Goal: Find specific page/section: Find specific page/section

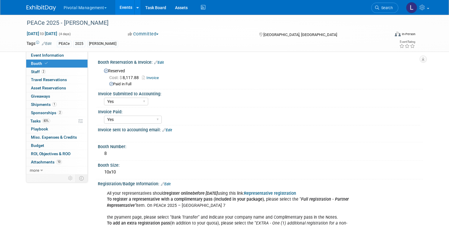
select select "Yes"
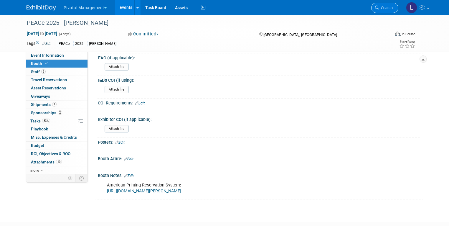
click at [391, 9] on span "Search" at bounding box center [386, 8] width 14 height 4
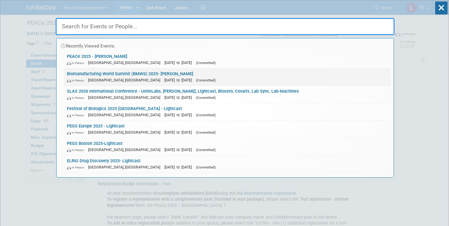
click at [389, 84] on link "Biomanufacturing World Summit (BMWS) 2025- [PERSON_NAME] In-Person [GEOGRAPHIC_…" at bounding box center [227, 76] width 327 height 17
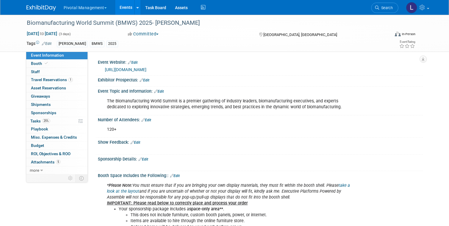
click at [119, 8] on link "Events" at bounding box center [125, 7] width 21 height 15
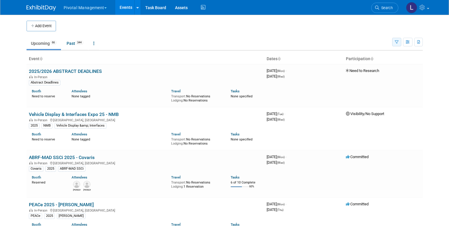
click at [401, 44] on button "button" at bounding box center [396, 42] width 9 height 9
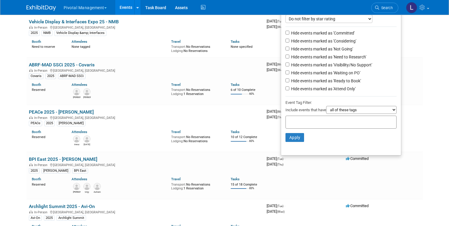
scroll to position [102, 0]
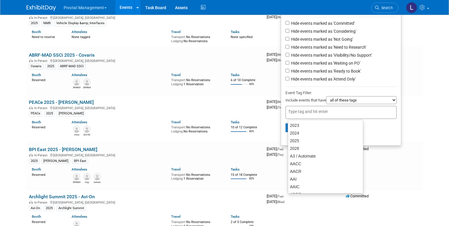
click at [332, 111] on input "text" at bounding box center [311, 111] width 47 height 6
type input "As"
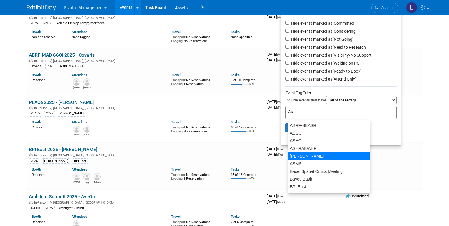
click at [314, 157] on div "[PERSON_NAME]" at bounding box center [329, 156] width 82 height 8
type input "[PERSON_NAME]"
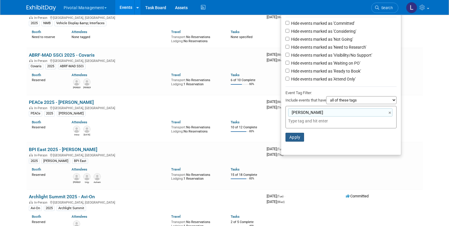
click at [303, 141] on button "Apply" at bounding box center [294, 136] width 19 height 9
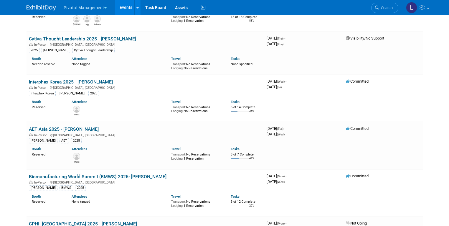
scroll to position [129, 0]
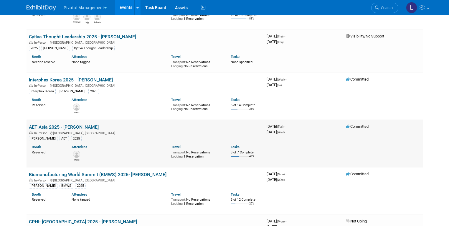
click at [49, 126] on link "AET Asia 2025 - [PERSON_NAME]" at bounding box center [64, 127] width 70 height 6
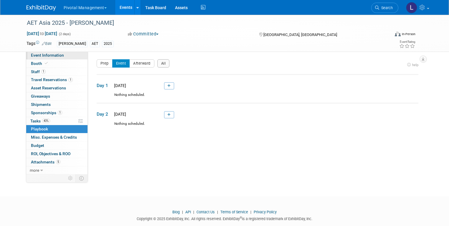
click at [31, 57] on span "Event Information" at bounding box center [47, 55] width 33 height 5
